Goal: Task Accomplishment & Management: Manage account settings

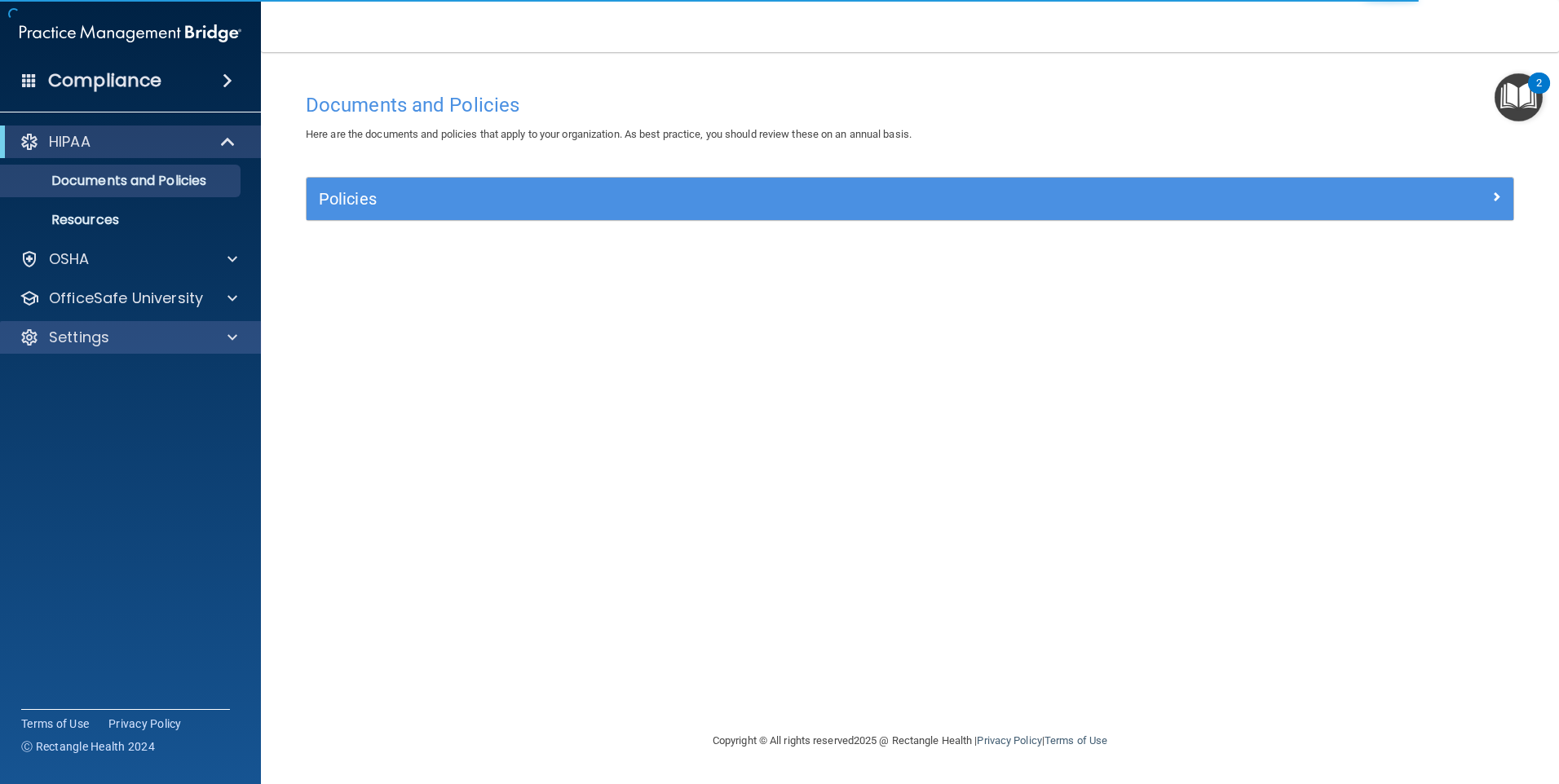
click at [202, 349] on div "Settings" at bounding box center [131, 337] width 262 height 33
click at [230, 345] on span at bounding box center [232, 338] width 10 height 20
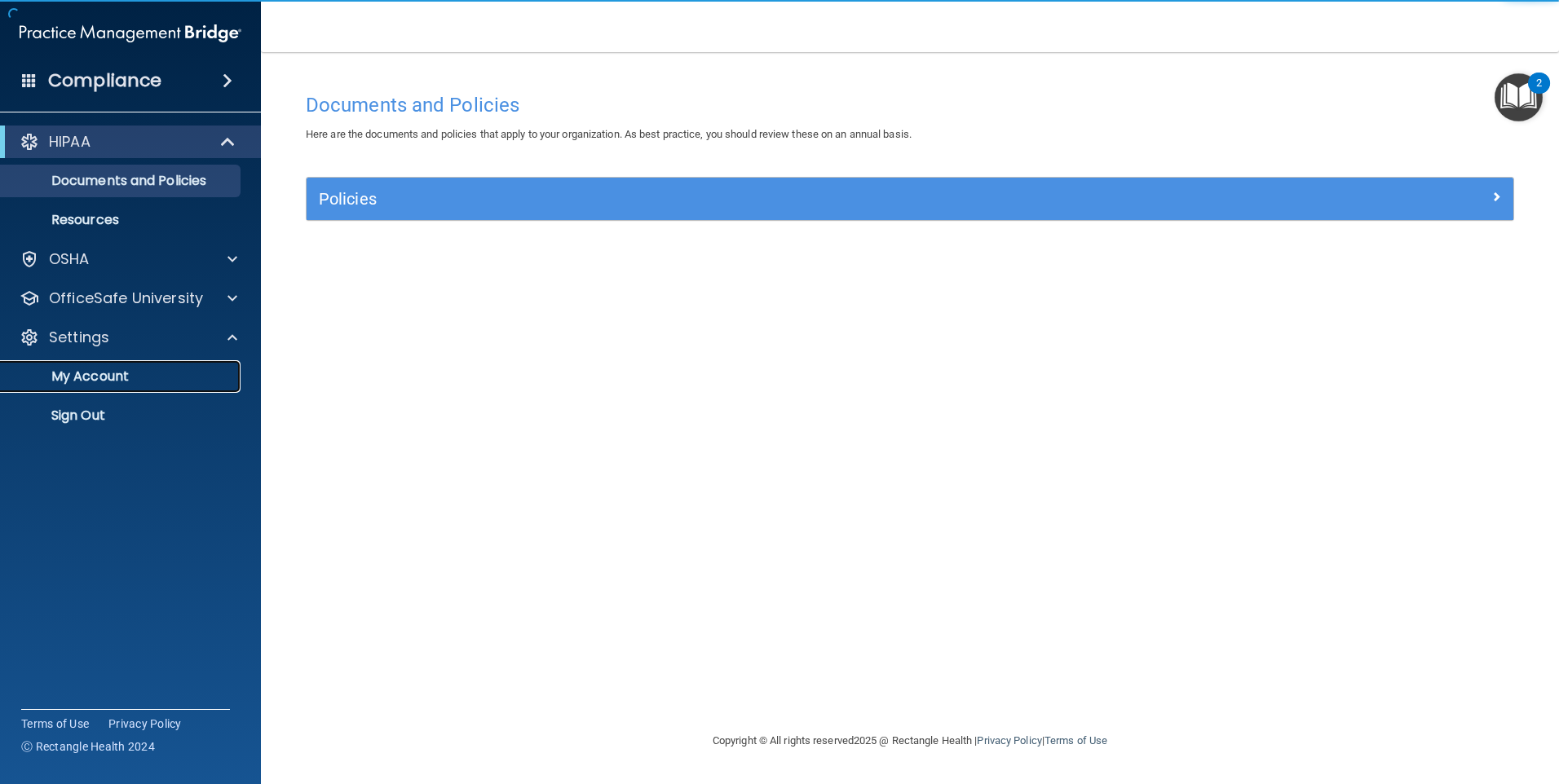
click at [112, 372] on p "My Account" at bounding box center [122, 377] width 222 height 16
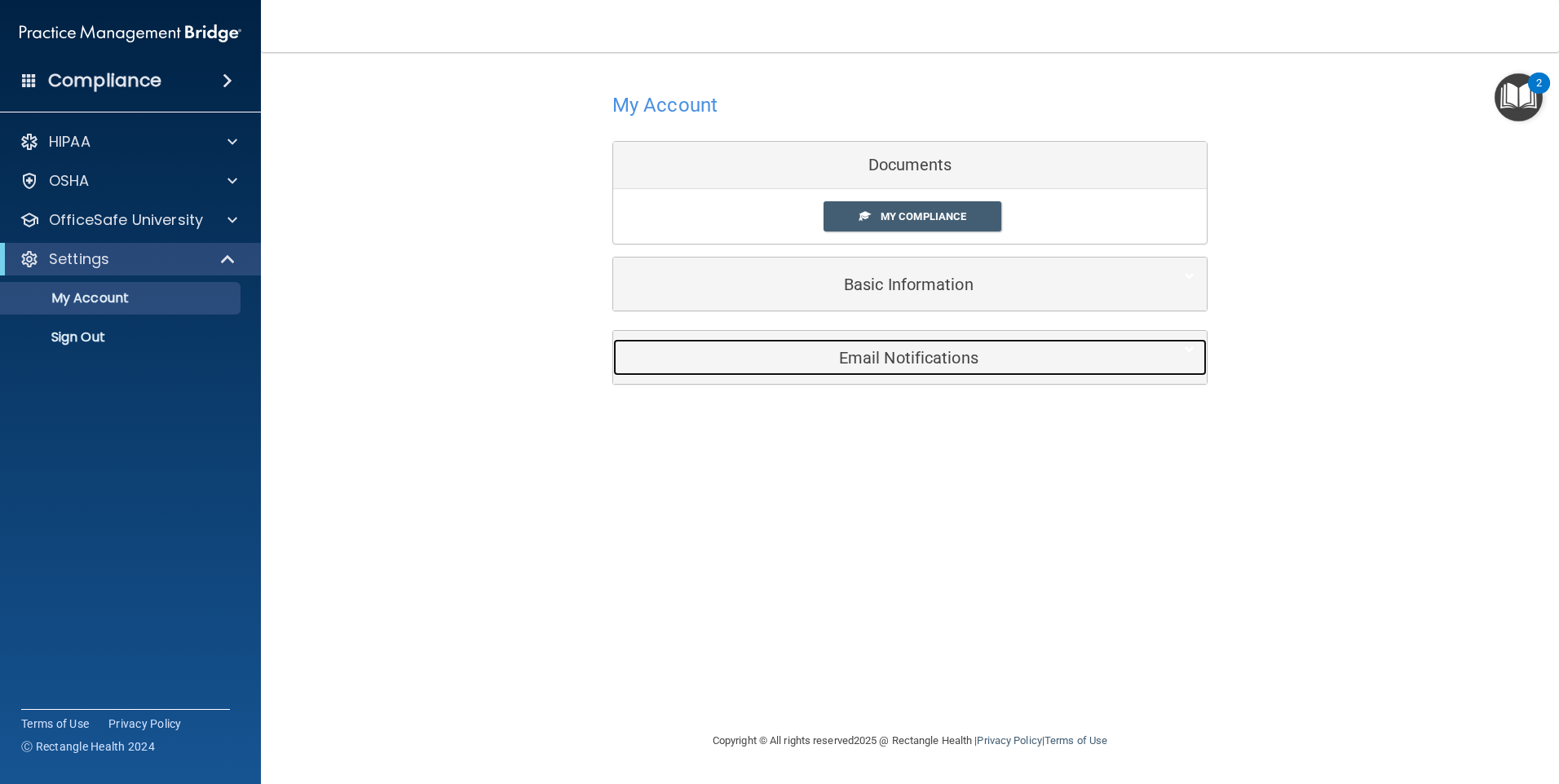
click at [728, 351] on h5 "Email Notifications" at bounding box center [884, 358] width 519 height 18
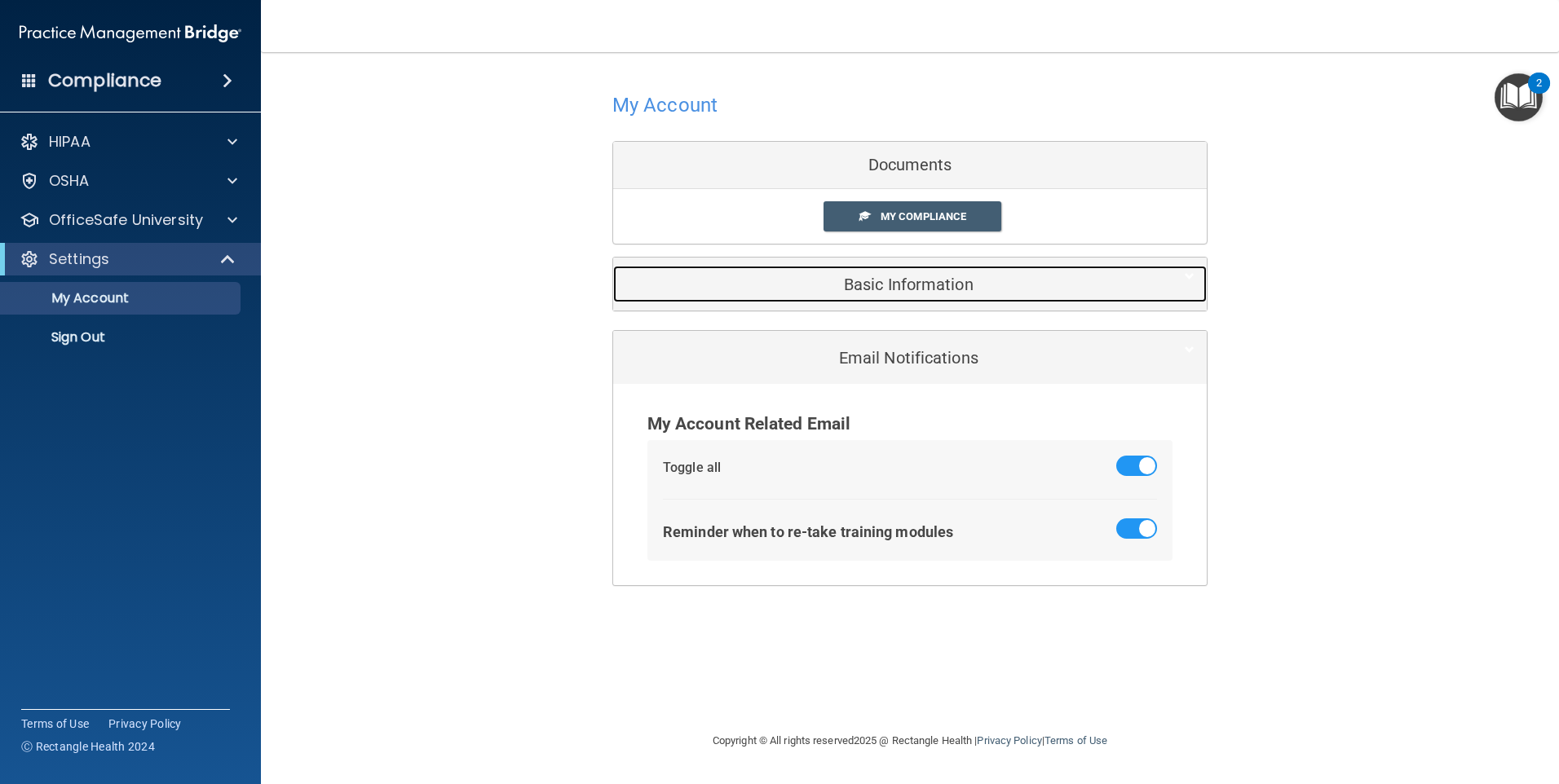
click at [728, 289] on h5 "Basic Information" at bounding box center [884, 284] width 519 height 18
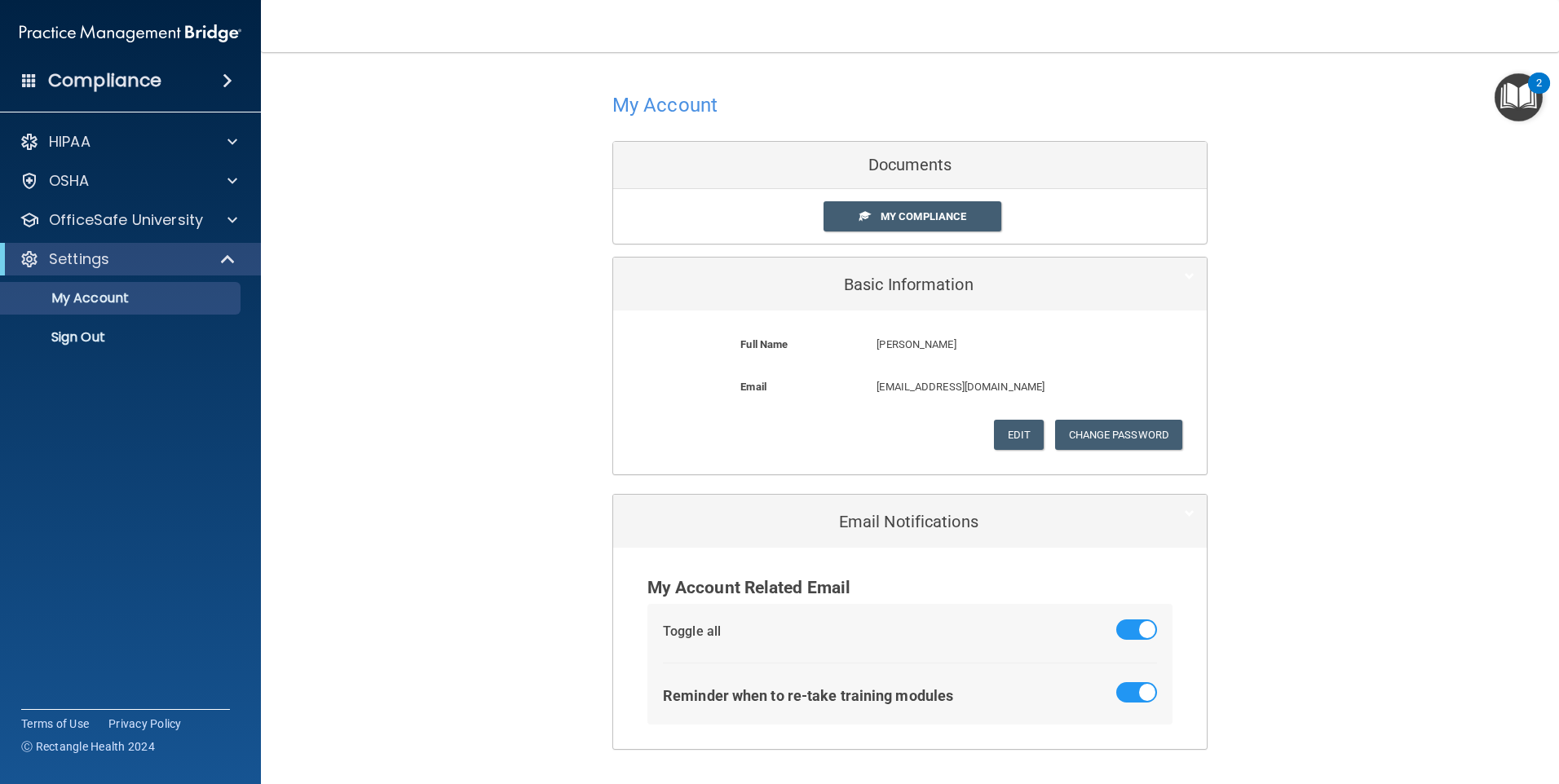
click at [728, 450] on form "Full Name [PERSON_NAME] [PERSON_NAME] Last Name [PERSON_NAME] Email [EMAIL_ADDR…" at bounding box center [909, 392] width 569 height 139
click at [728, 442] on button "Edit" at bounding box center [1019, 434] width 50 height 30
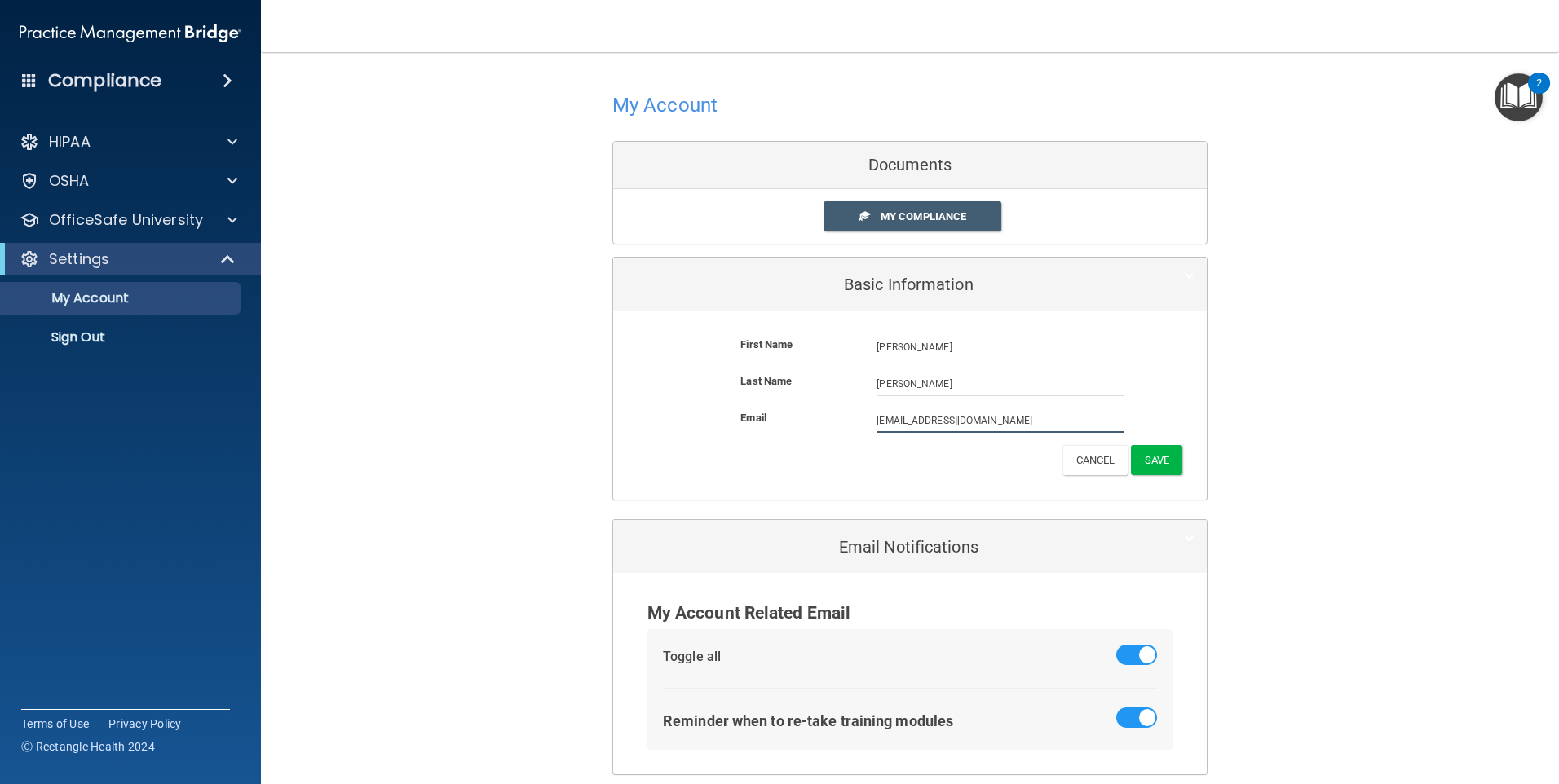
click at [728, 416] on input "[EMAIL_ADDRESS][DOMAIN_NAME]" at bounding box center [1000, 420] width 248 height 25
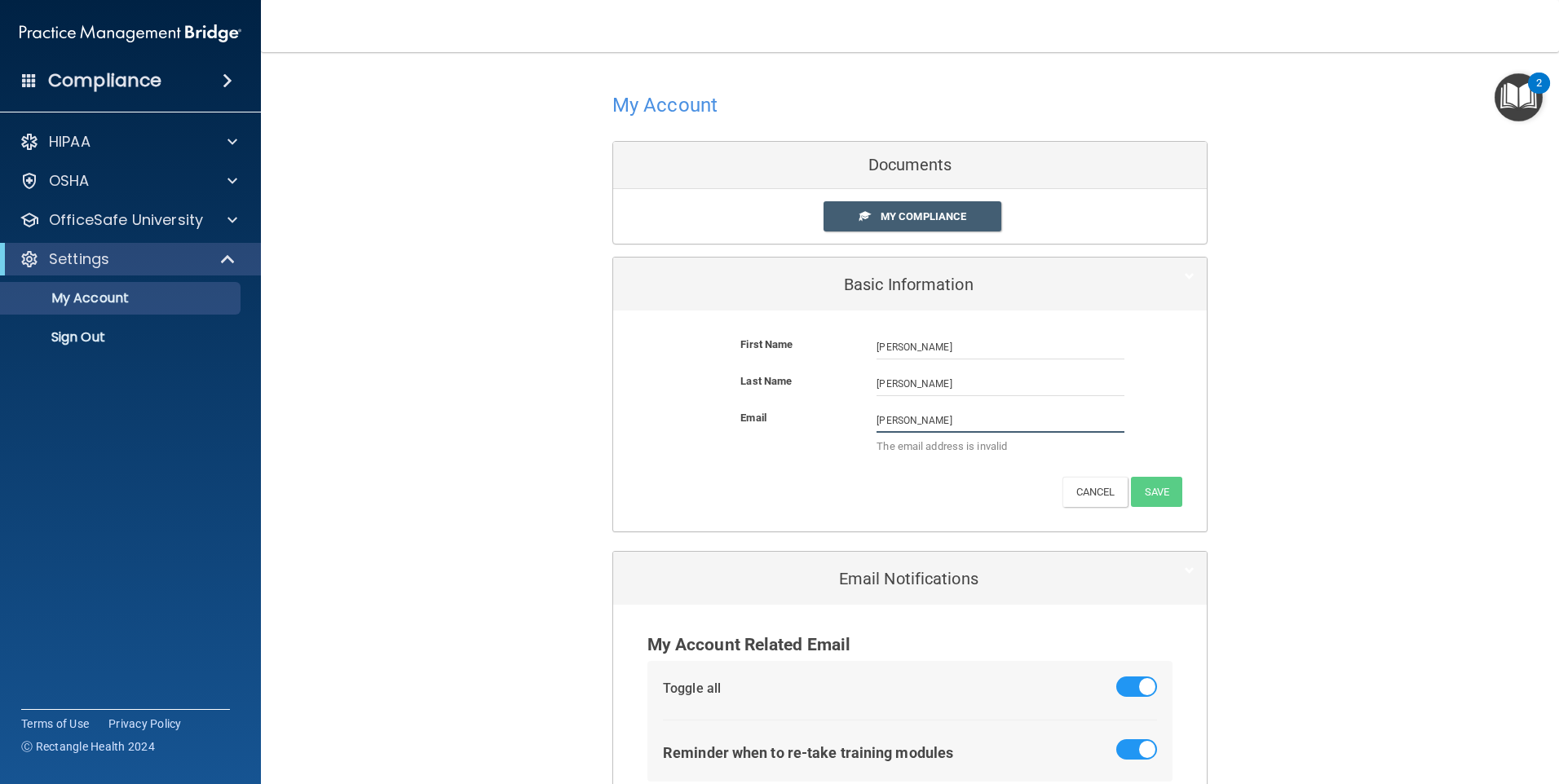
type input "[PERSON_NAME][EMAIL_ADDRESS][PERSON_NAME][DOMAIN_NAME]"
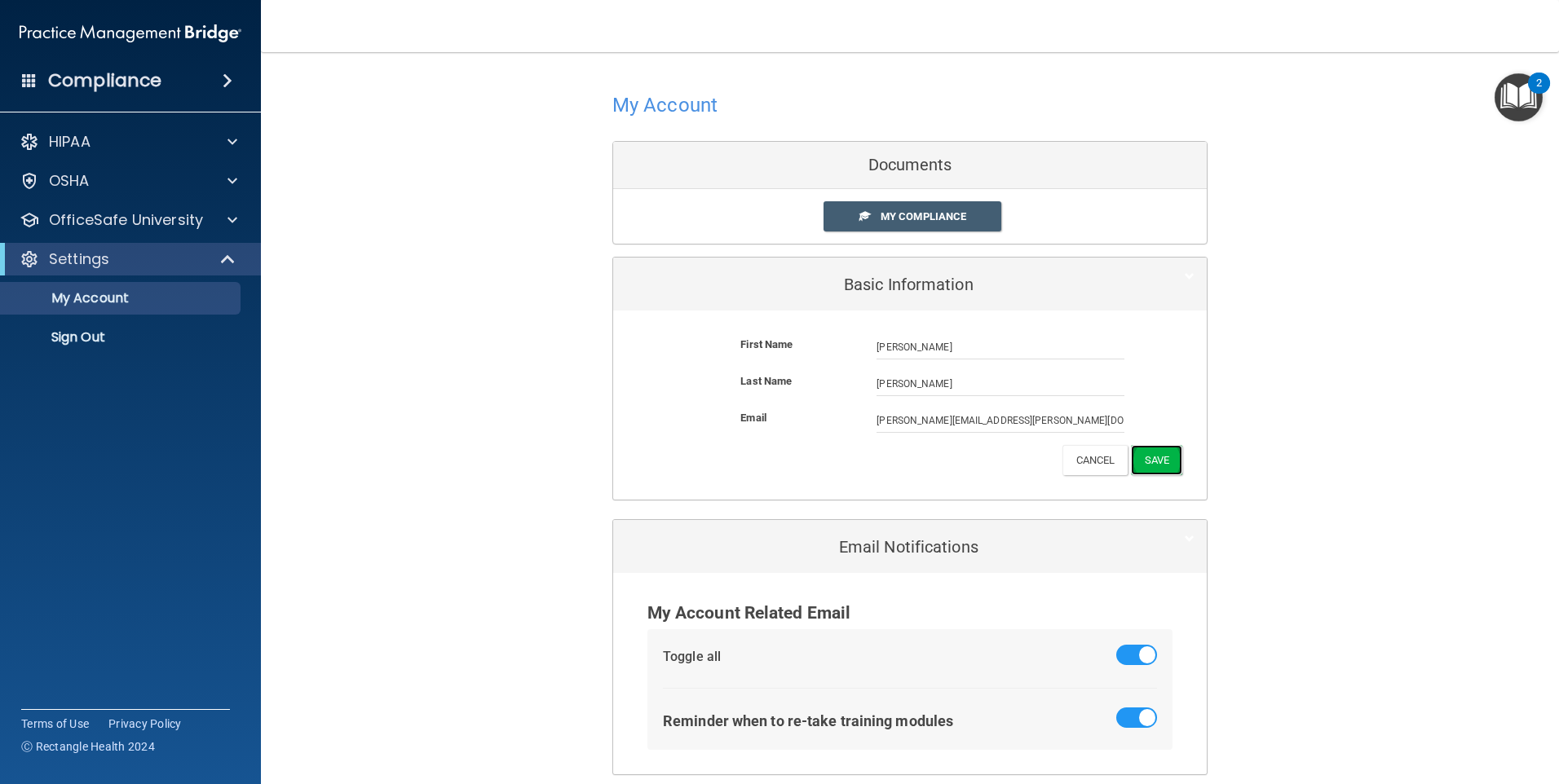
click at [728, 462] on button "Save" at bounding box center [1156, 460] width 52 height 30
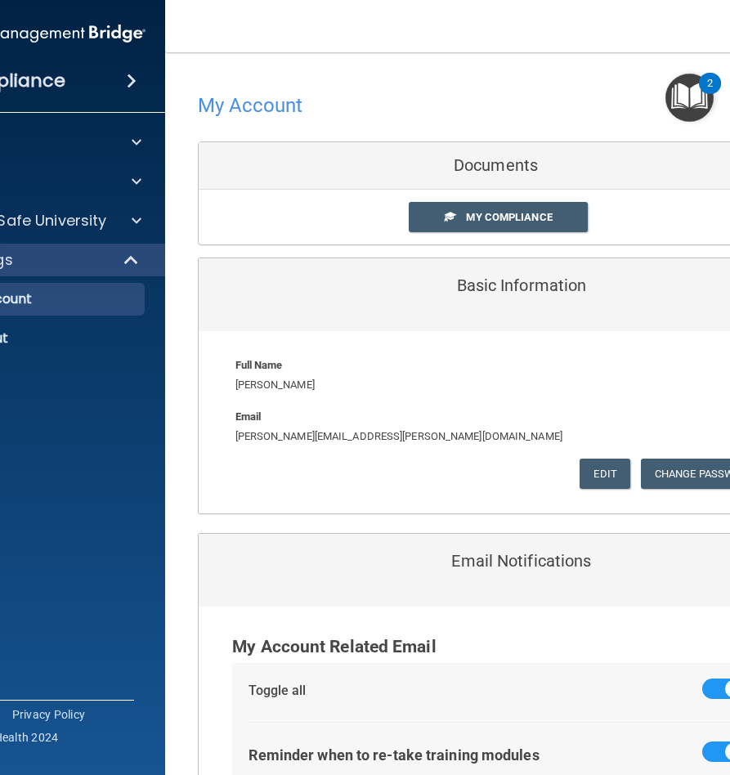
click at [560, 50] on nav "Toggle navigation [PERSON_NAME] [EMAIL_ADDRESS][DOMAIN_NAME] Manage My Enterpri…" at bounding box center [496, 26] width 662 height 52
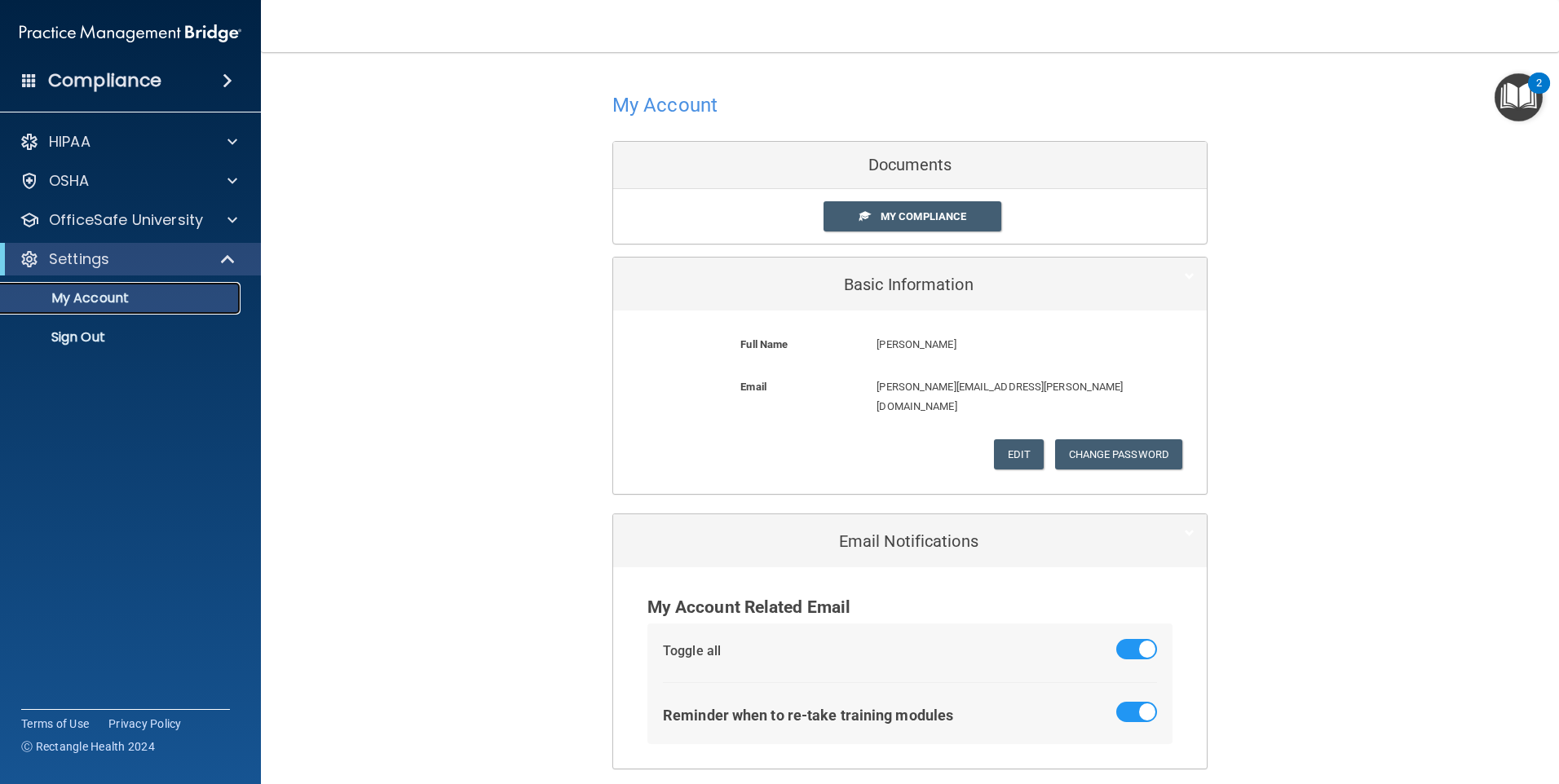
click at [137, 298] on p "My Account" at bounding box center [122, 298] width 222 height 16
click at [155, 234] on div "OfficeSafe University" at bounding box center [131, 219] width 262 height 33
click at [158, 304] on p "My Account" at bounding box center [122, 298] width 222 height 16
click at [80, 329] on p "Sign Out" at bounding box center [122, 337] width 222 height 16
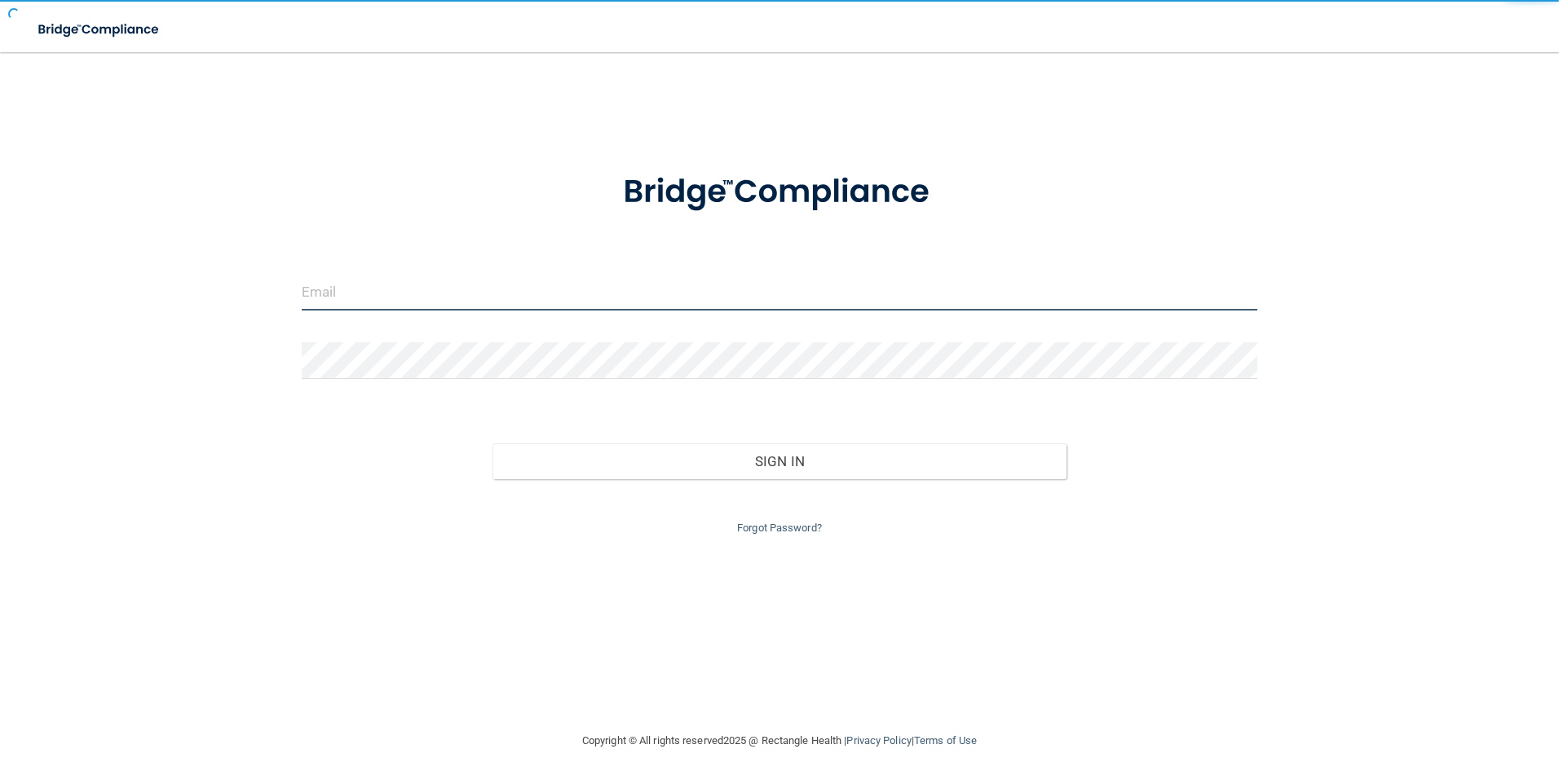
click at [537, 288] on input "email" at bounding box center [780, 292] width 956 height 37
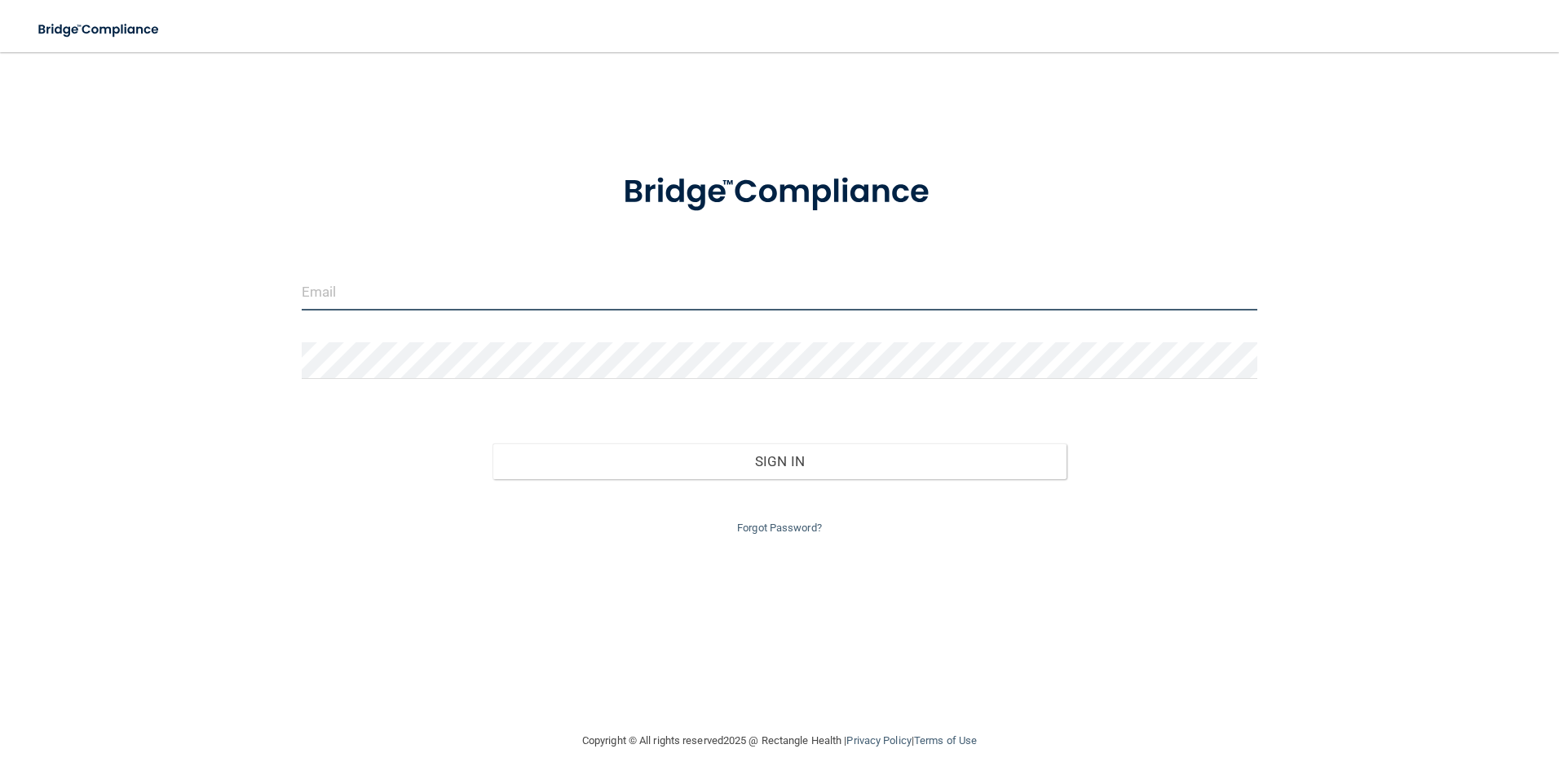
type input "[PERSON_NAME][EMAIL_ADDRESS][PERSON_NAME][DOMAIN_NAME]"
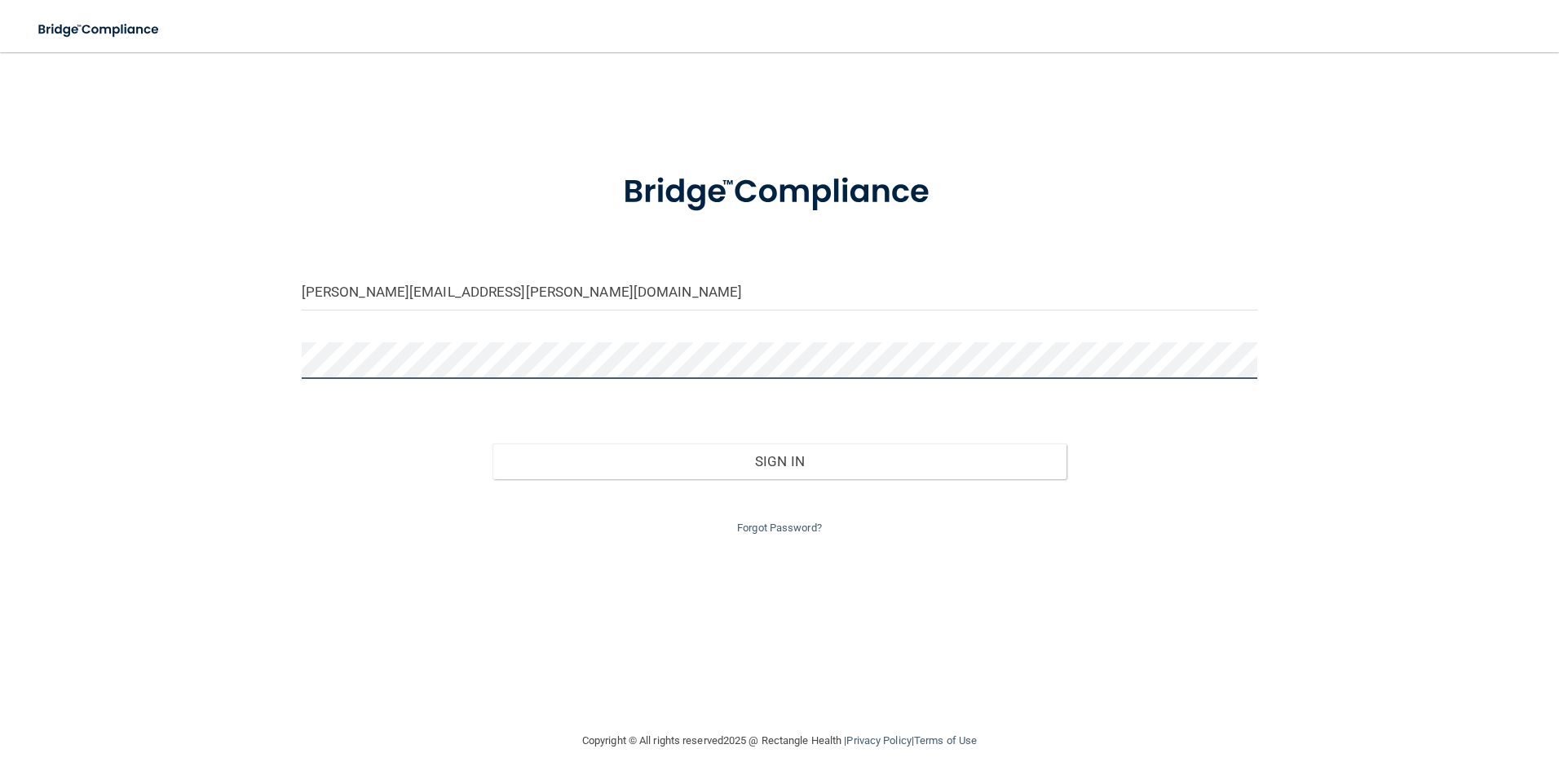
click at [492, 443] on button "Sign In" at bounding box center [780, 461] width 574 height 36
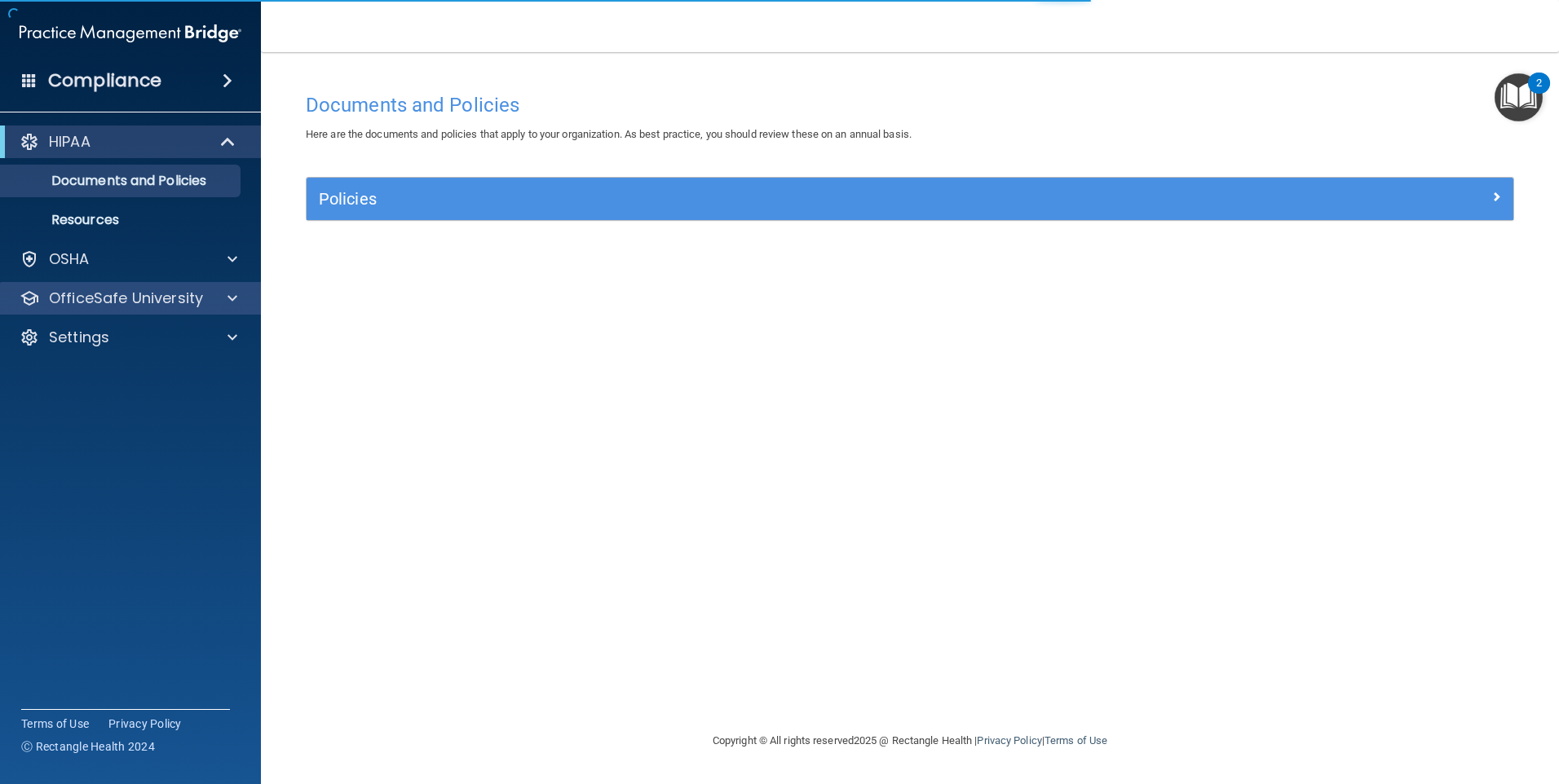
click at [205, 308] on div "OfficeSafe University" at bounding box center [131, 298] width 262 height 33
click at [237, 298] on div at bounding box center [229, 299] width 41 height 20
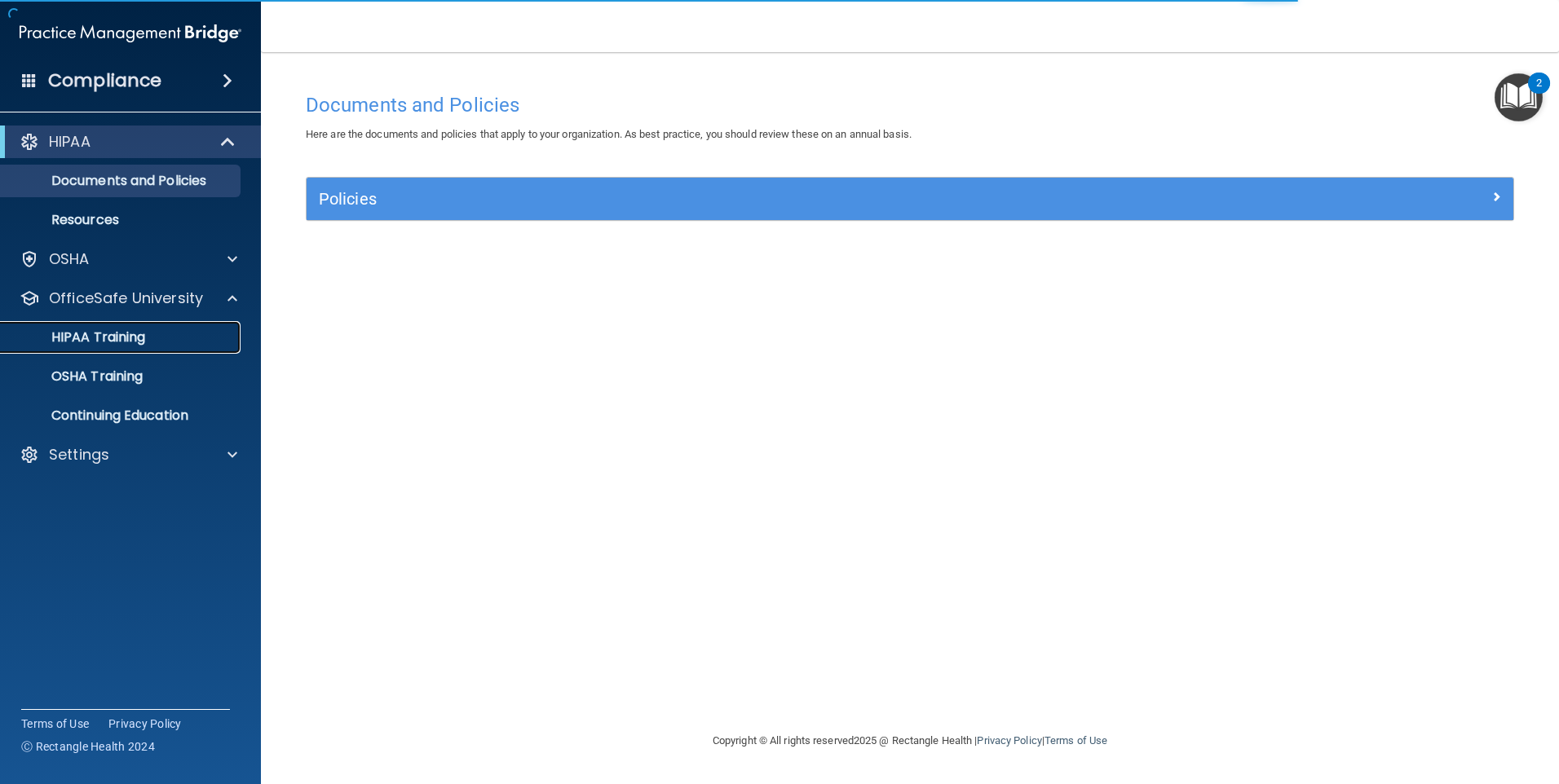
click at [123, 334] on p "HIPAA Training" at bounding box center [78, 337] width 135 height 16
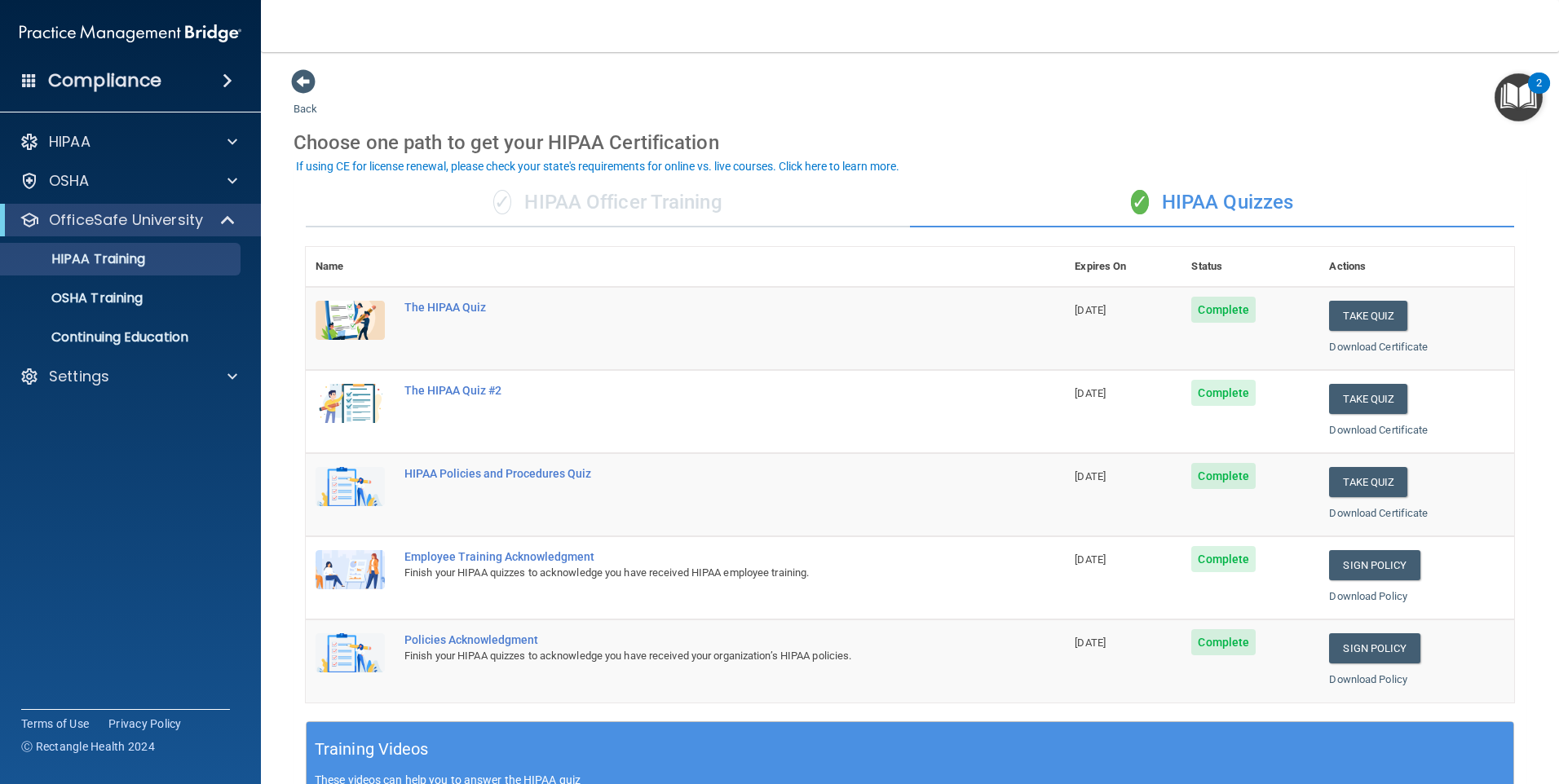
click at [135, 358] on div "HIPAA Documents and Policies Report an Incident Business Associates Emergency P…" at bounding box center [131, 262] width 262 height 287
click at [139, 372] on div "Settings" at bounding box center [108, 377] width 202 height 20
click at [144, 420] on p "My Account" at bounding box center [122, 415] width 222 height 16
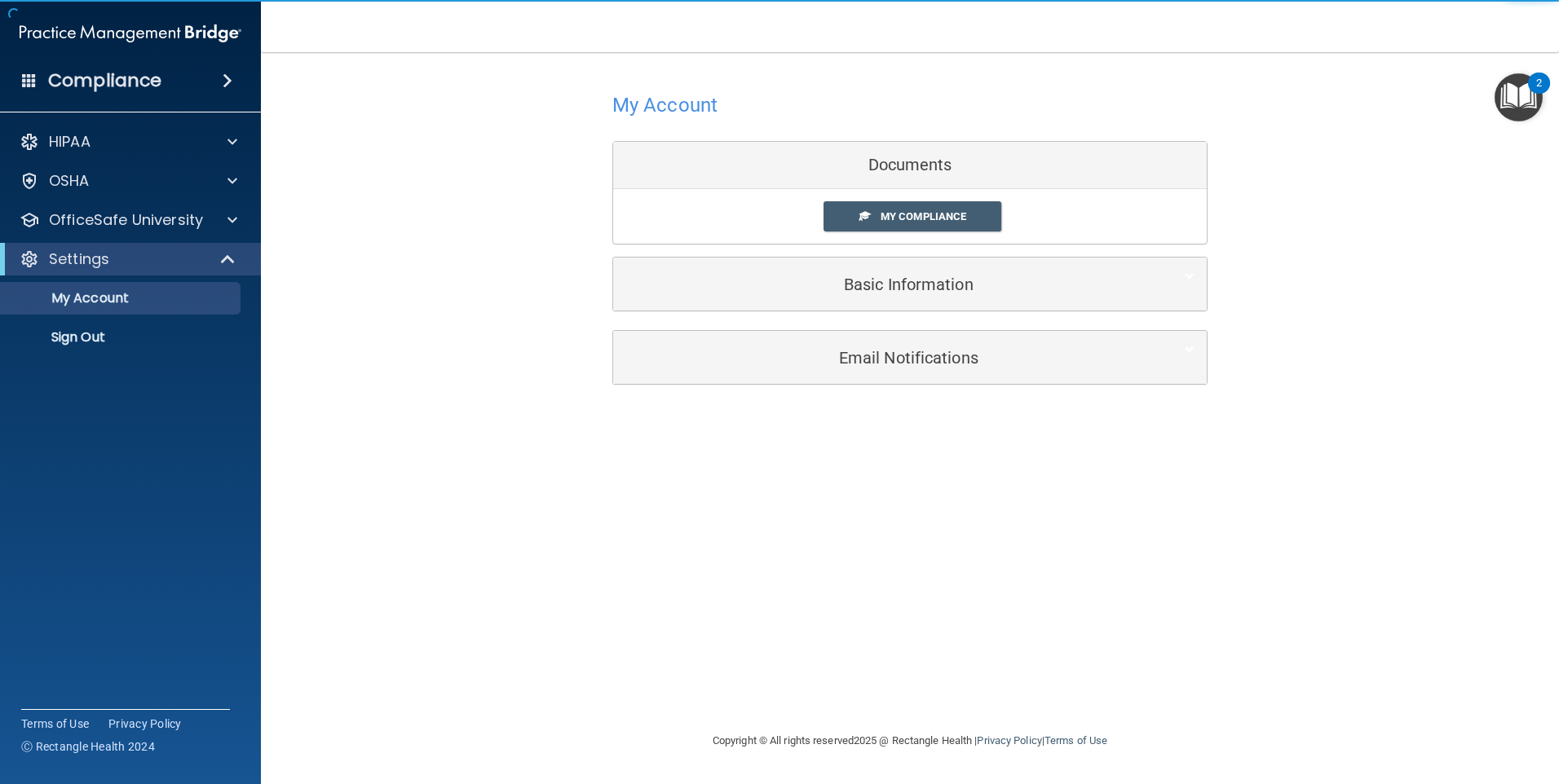
click at [728, 315] on div "My Account Documents My Compliance My Compliance My BAA Basic Information Full …" at bounding box center [909, 199] width 595 height 262
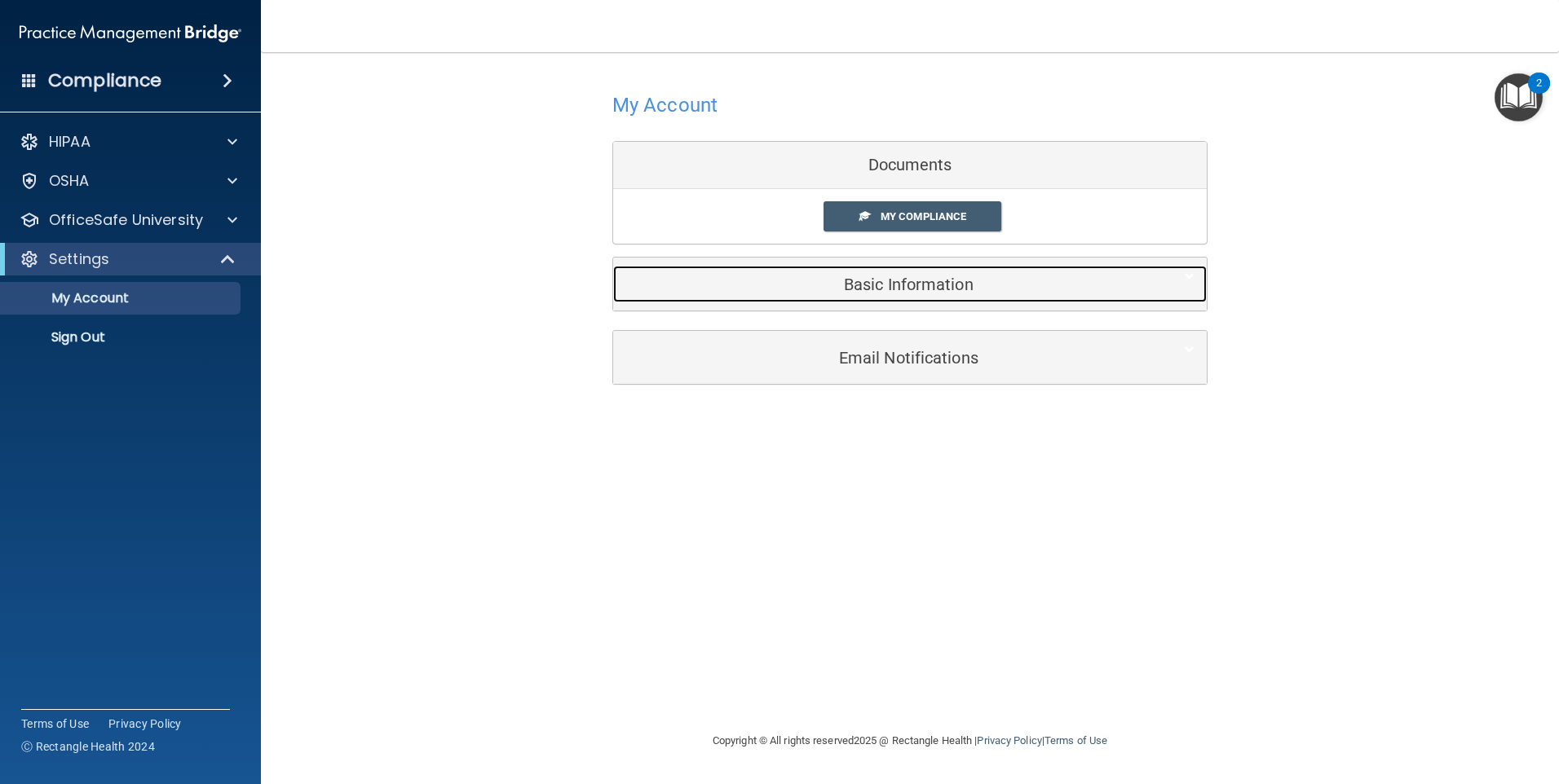
click at [728, 289] on h5 "Basic Information" at bounding box center [884, 284] width 519 height 18
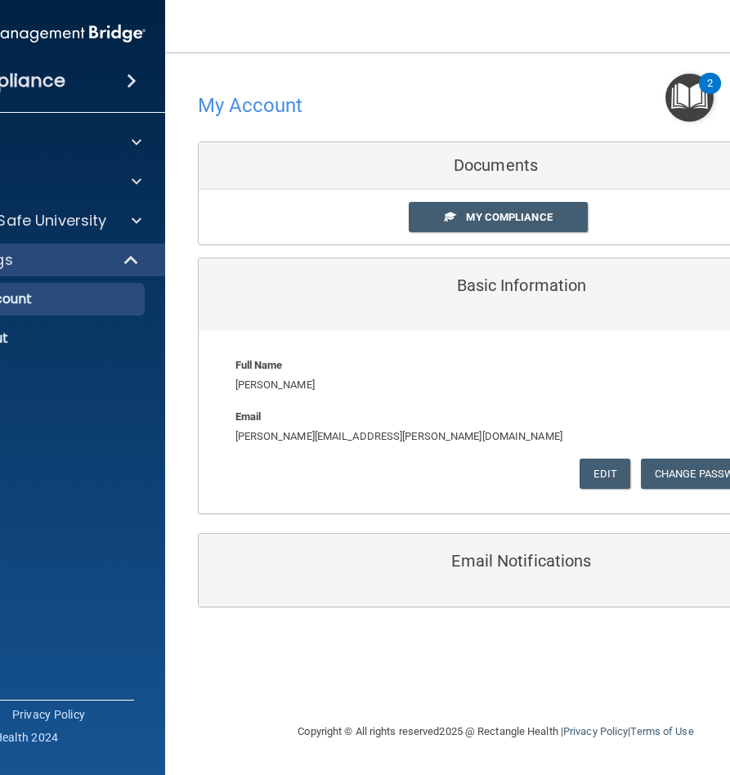
click at [61, 471] on accordion "HIPAA Documents and Policies Report an Incident Business Associates Emergency P…" at bounding box center [34, 341] width 263 height 444
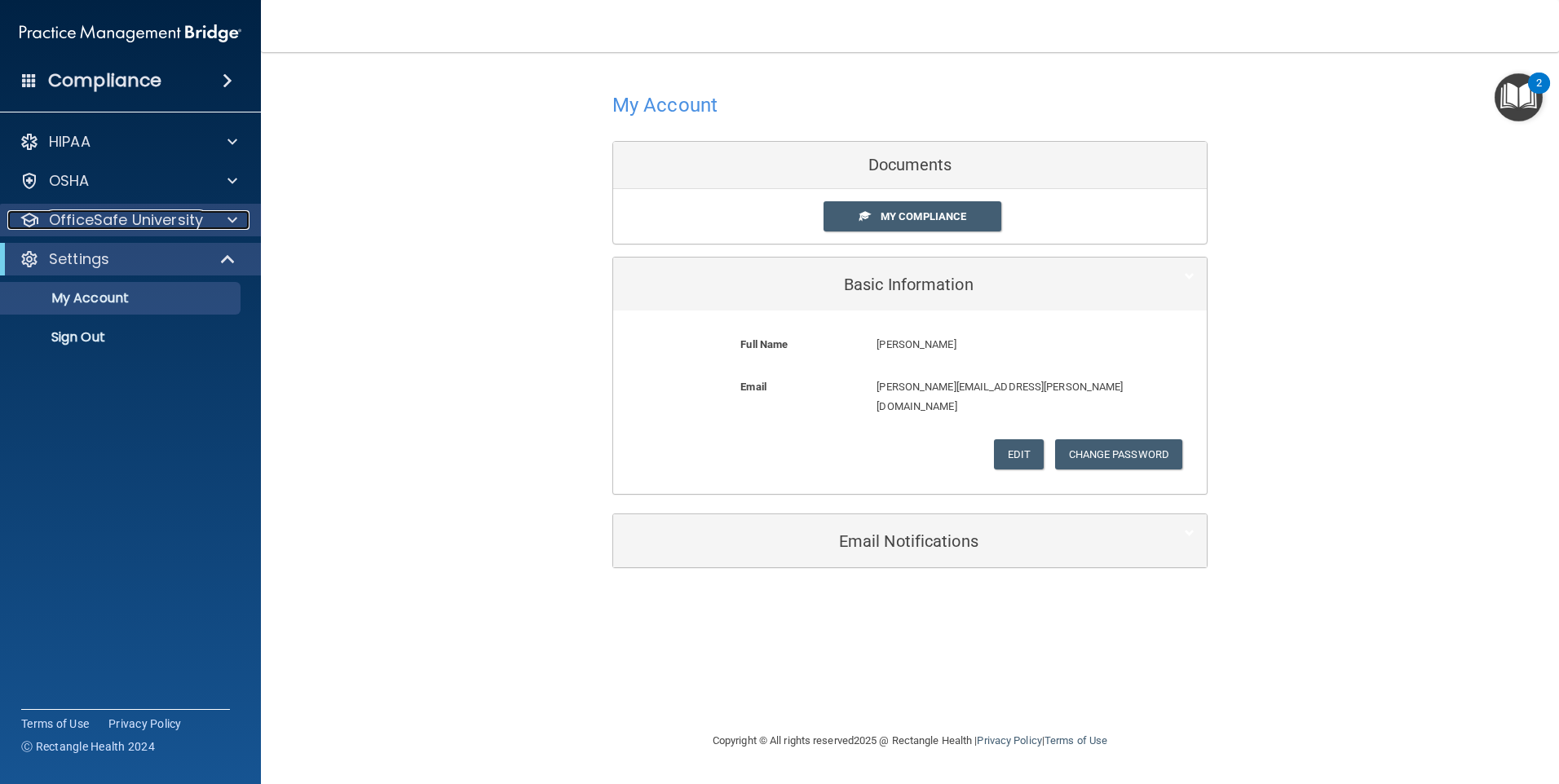
click at [146, 212] on p "OfficeSafe University" at bounding box center [126, 220] width 155 height 20
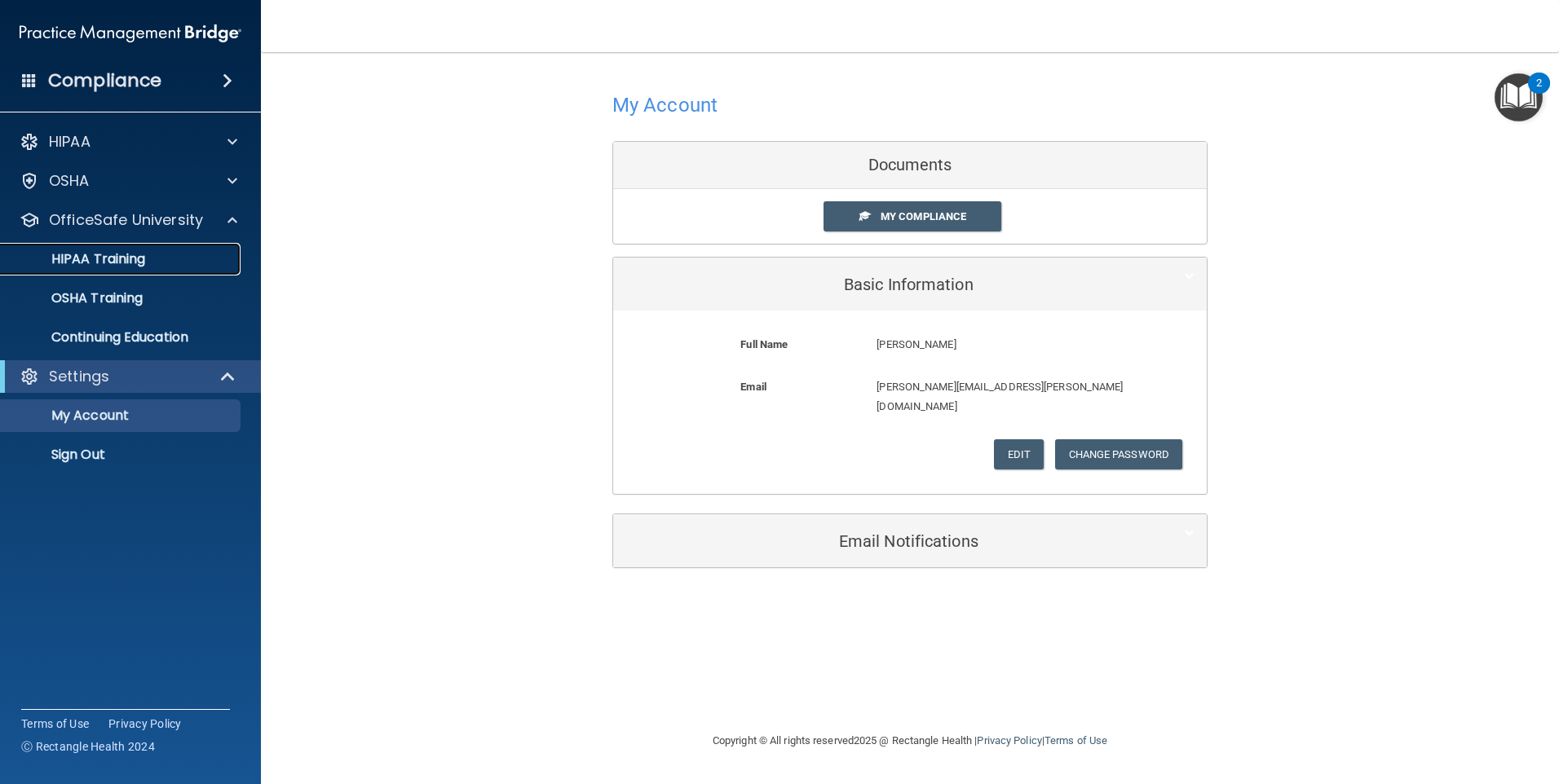
click at [139, 271] on link "HIPAA Training" at bounding box center [113, 259] width 257 height 33
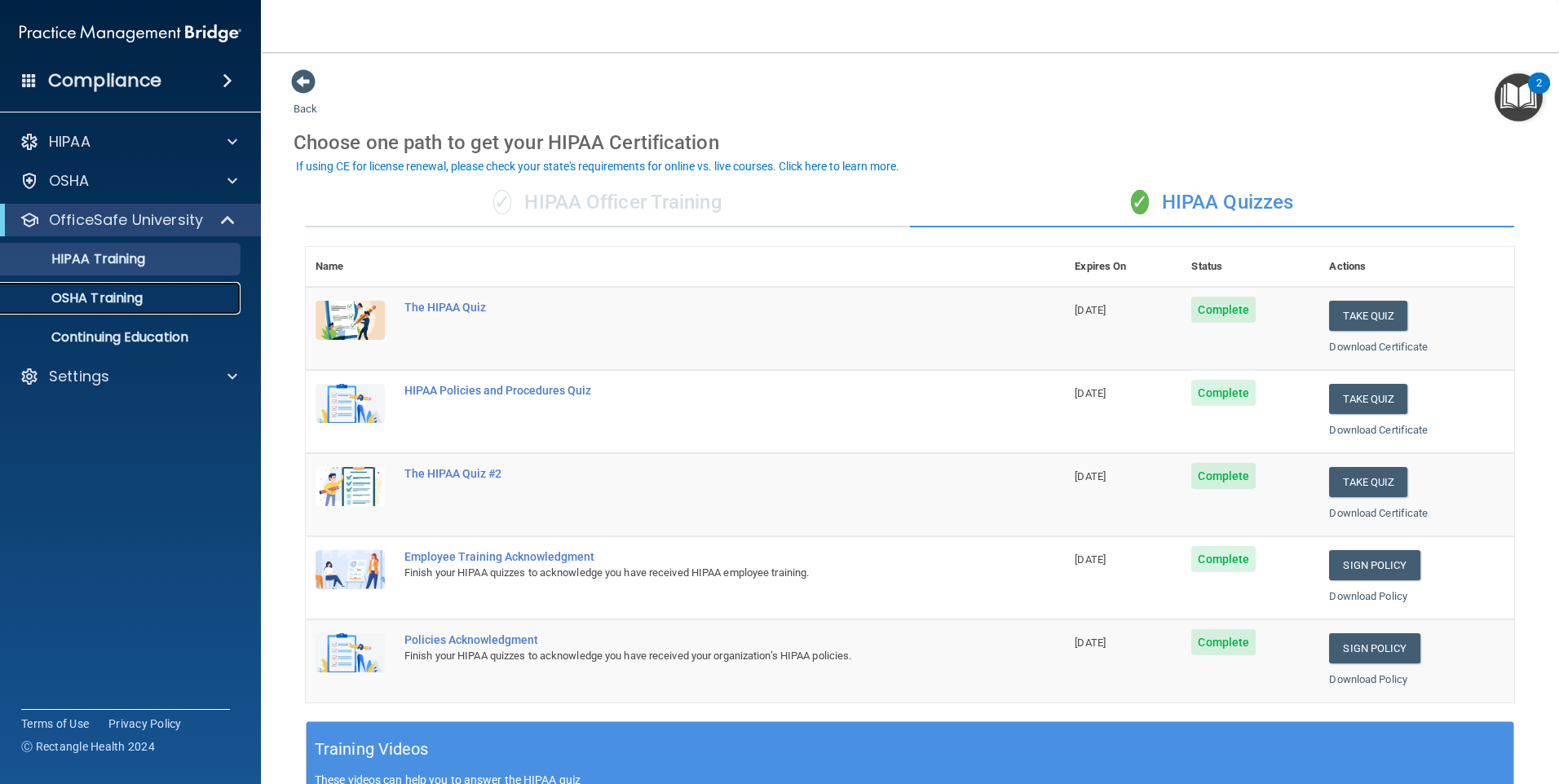
click at [98, 298] on p "OSHA Training" at bounding box center [77, 298] width 132 height 16
